Goal: Navigation & Orientation: Go to known website

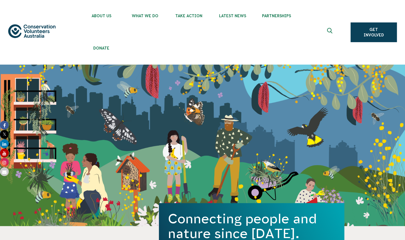
click at [25, 30] on img at bounding box center [31, 31] width 47 height 14
